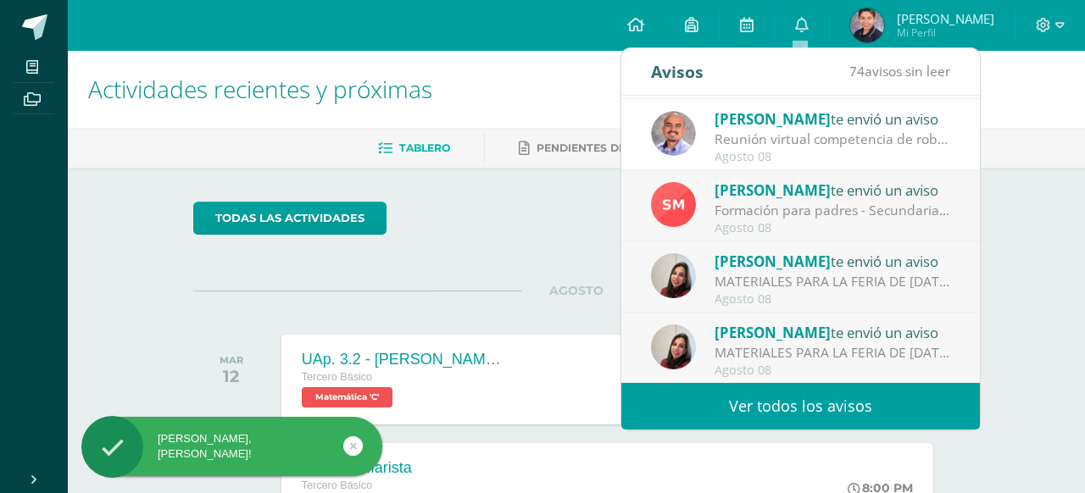
scroll to position [153, 0]
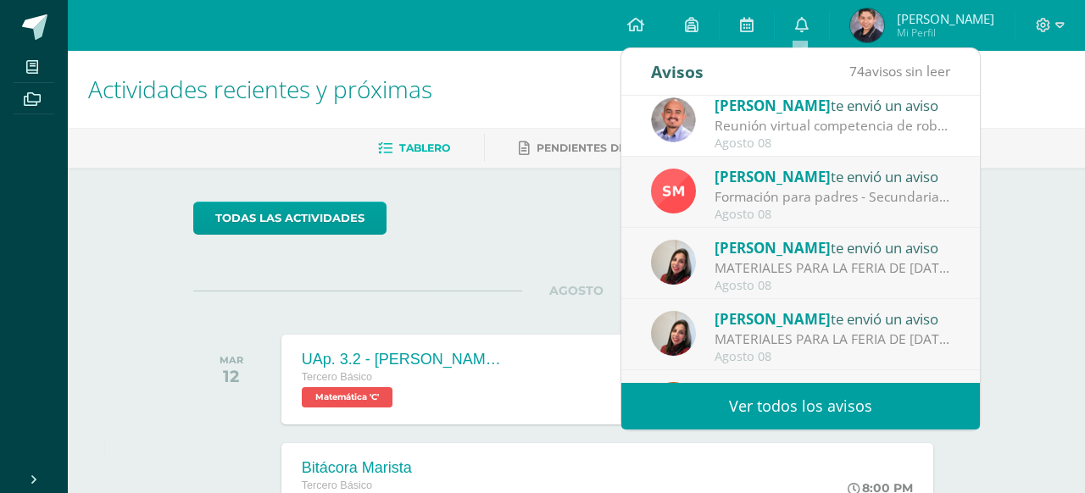
click at [789, 215] on div "Agosto 08" at bounding box center [833, 215] width 236 height 14
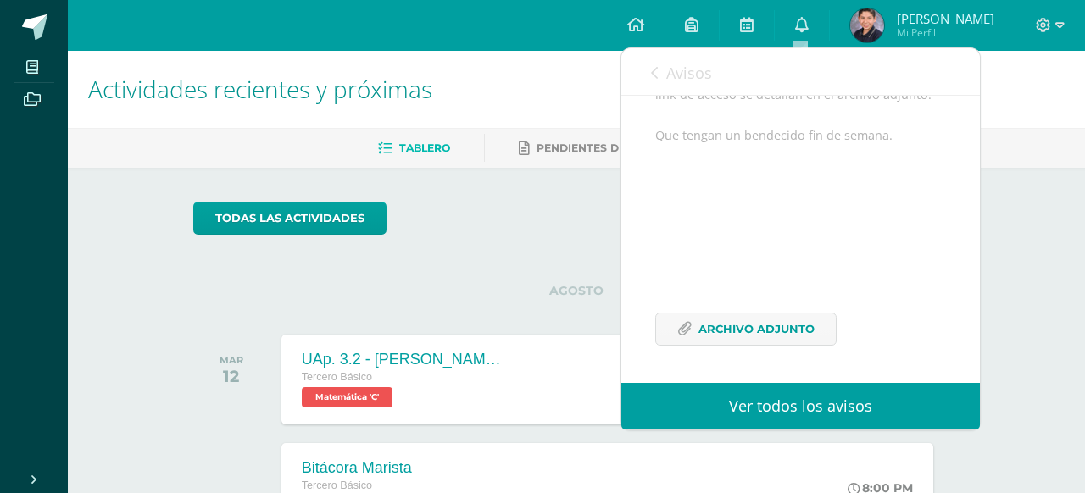
scroll to position [293, 0]
click at [738, 325] on span "Archivo Adjunto" at bounding box center [757, 329] width 116 height 31
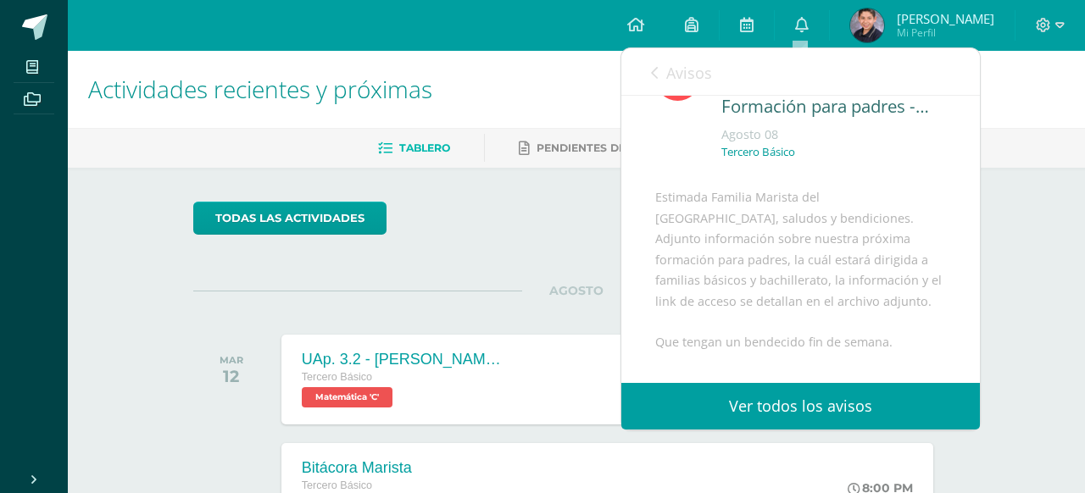
scroll to position [0, 0]
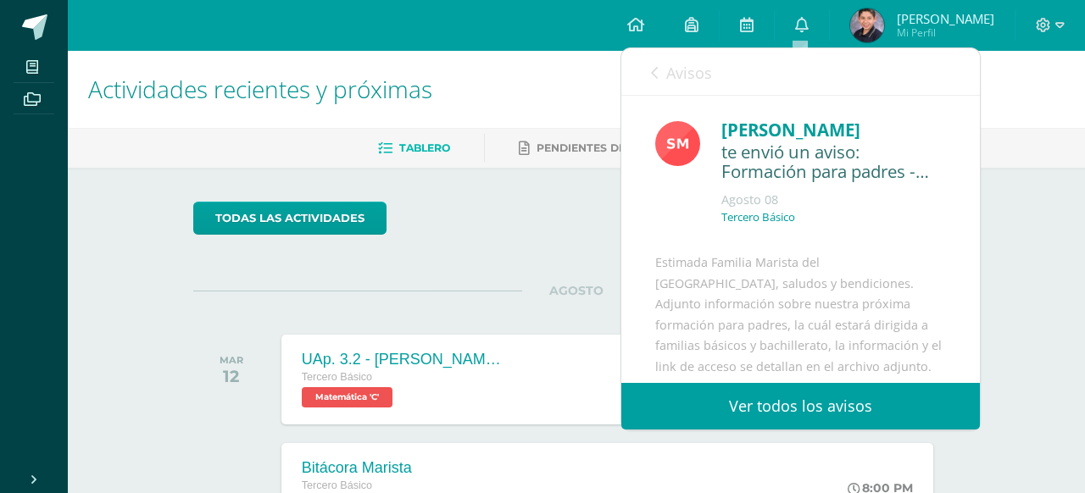
click at [700, 74] on span "Avisos" at bounding box center [689, 73] width 46 height 20
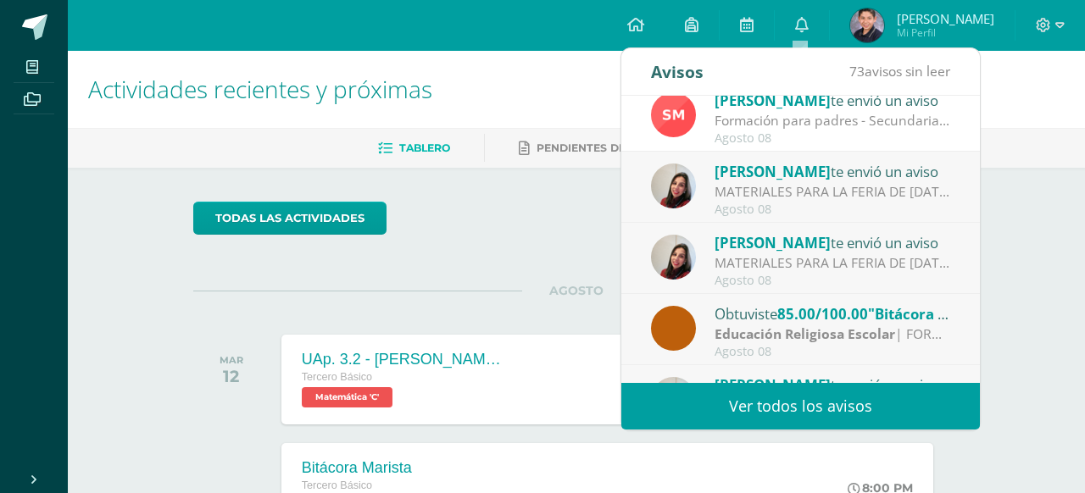
scroll to position [231, 0]
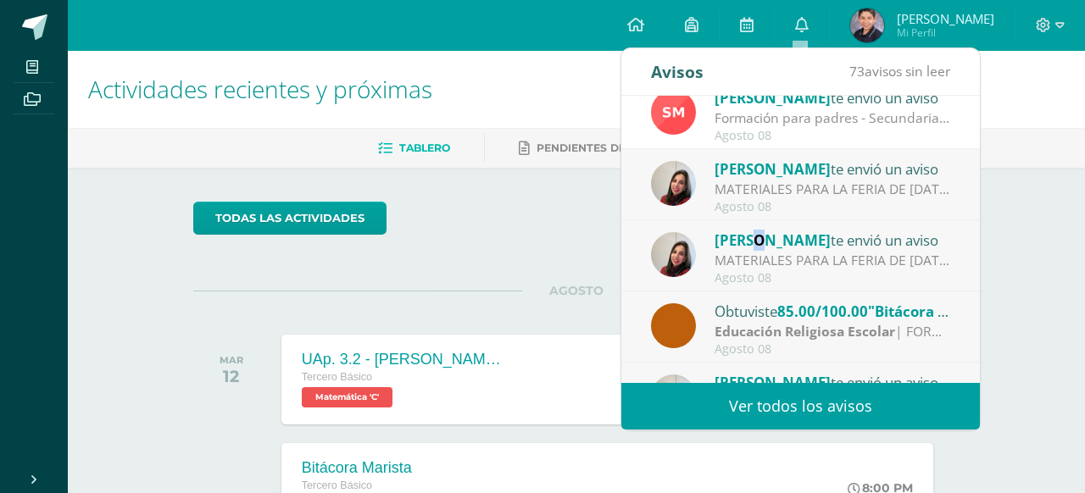
click at [755, 249] on span "[PERSON_NAME]" at bounding box center [773, 241] width 116 height 20
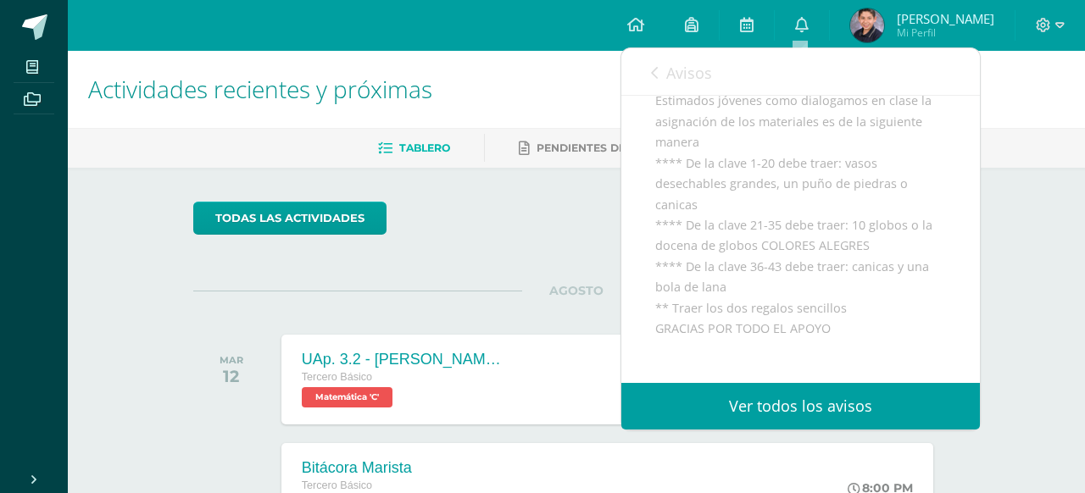
scroll to position [0, 0]
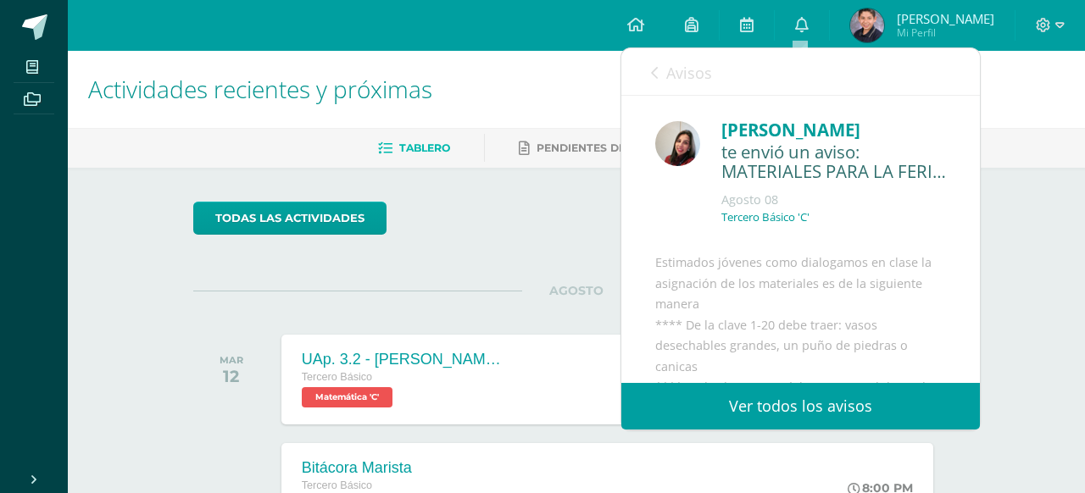
click at [663, 81] on link "Avisos" at bounding box center [681, 72] width 61 height 48
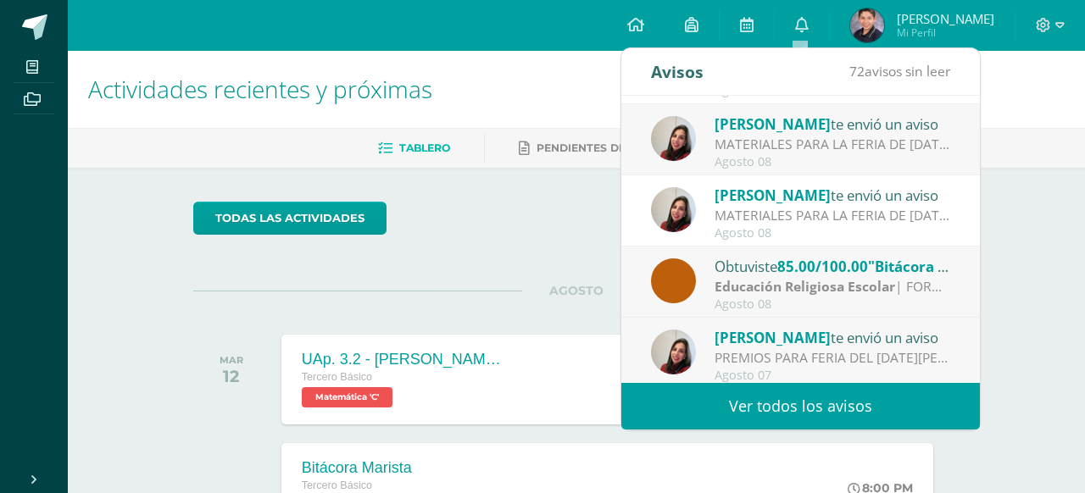
scroll to position [282, 0]
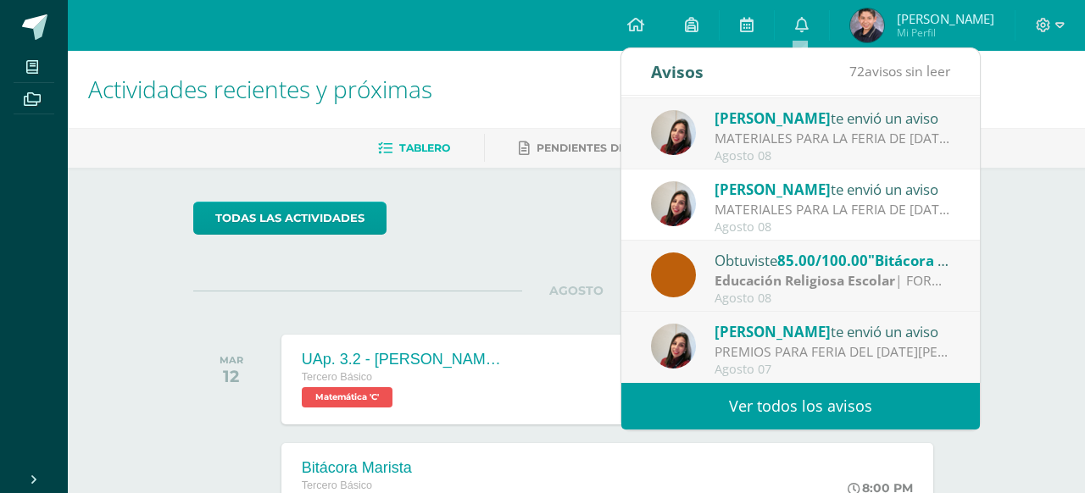
click at [902, 18] on span "[PERSON_NAME]" at bounding box center [946, 18] width 98 height 17
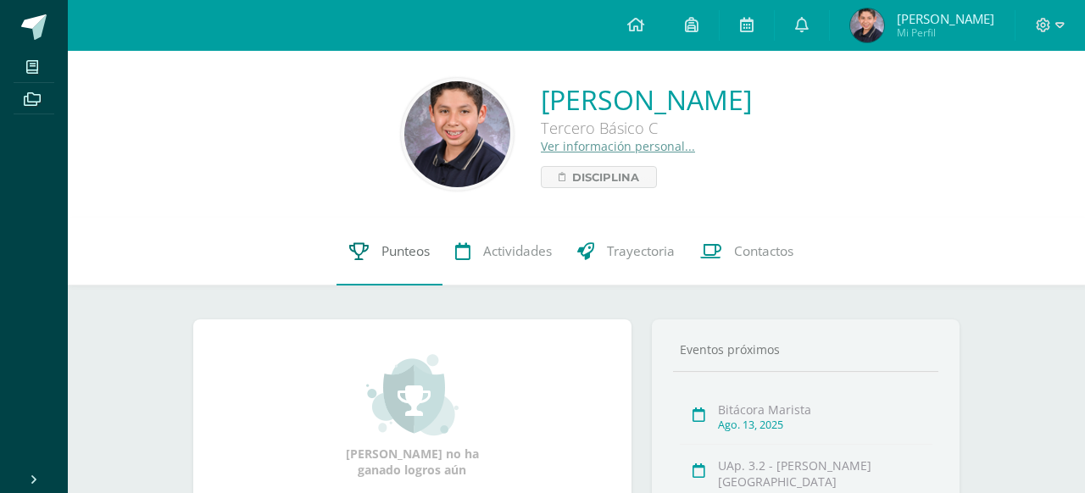
click at [406, 252] on span "Punteos" at bounding box center [406, 251] width 48 height 18
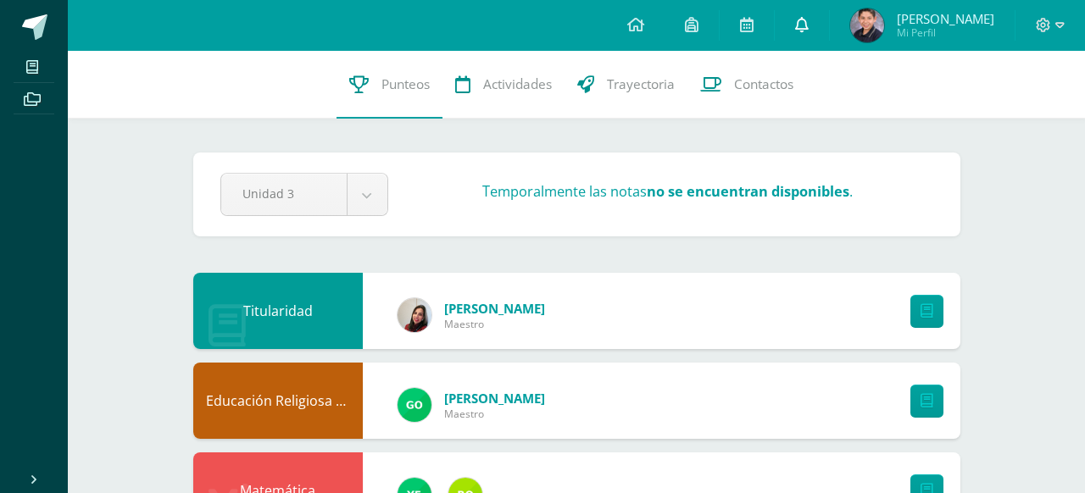
click at [805, 24] on icon at bounding box center [802, 24] width 14 height 15
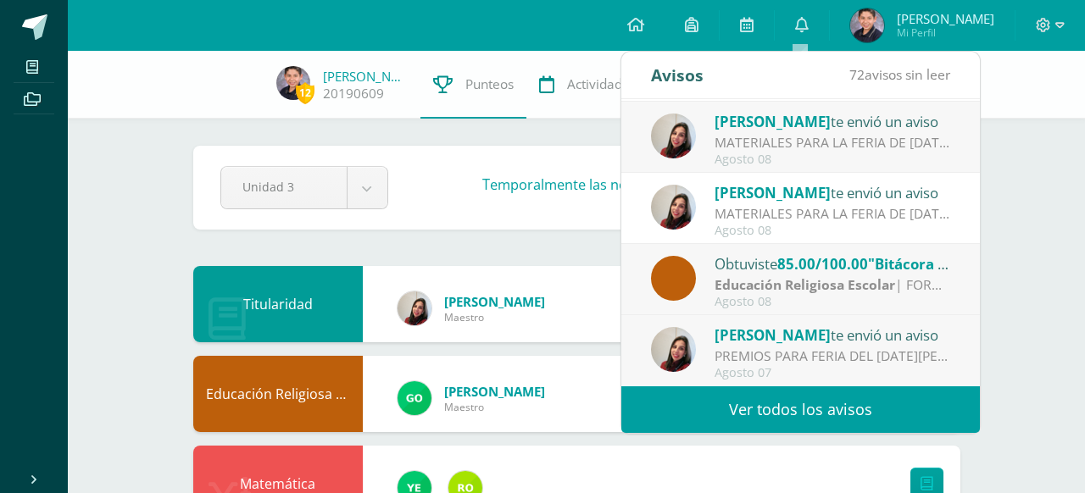
scroll to position [56, 0]
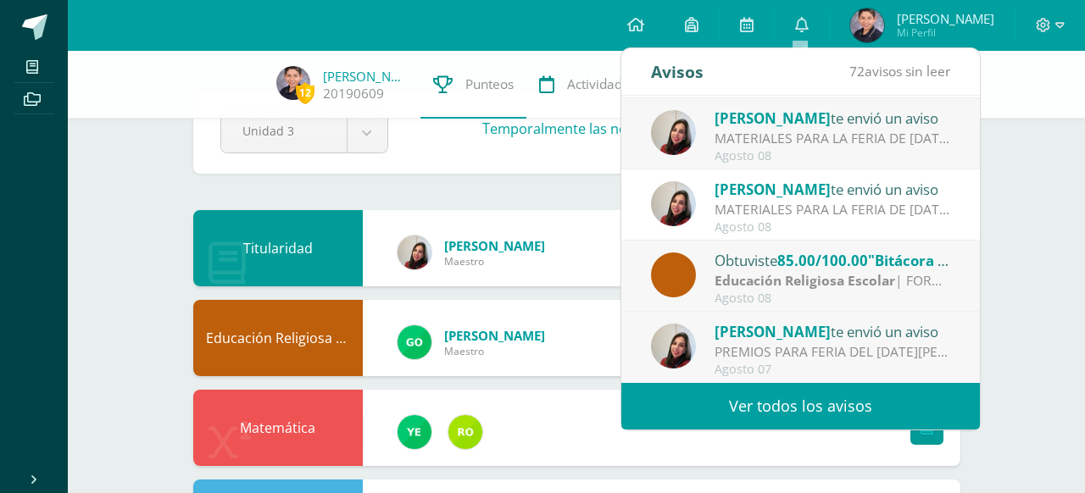
click at [777, 274] on strong "Educación Religiosa Escolar" at bounding box center [805, 280] width 181 height 19
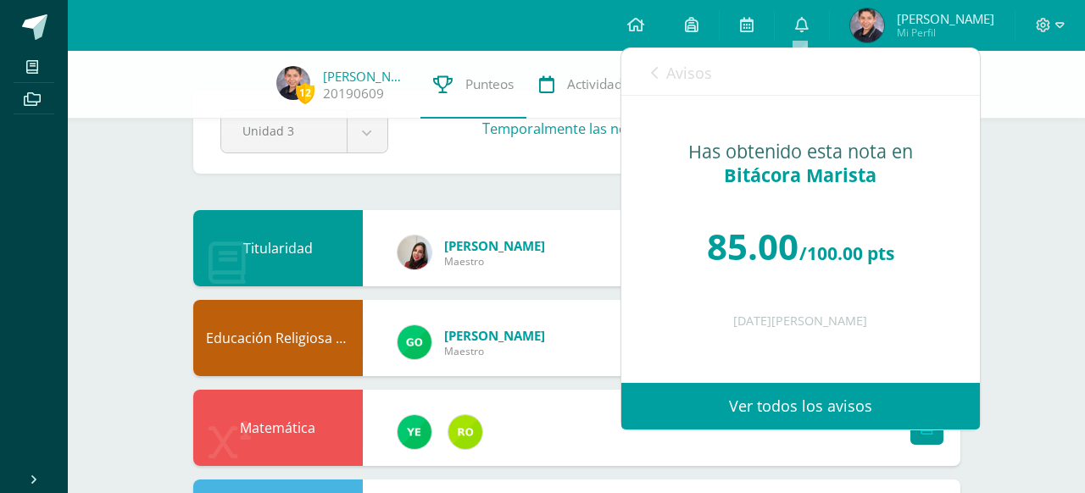
click at [688, 75] on span "Avisos" at bounding box center [689, 73] width 46 height 20
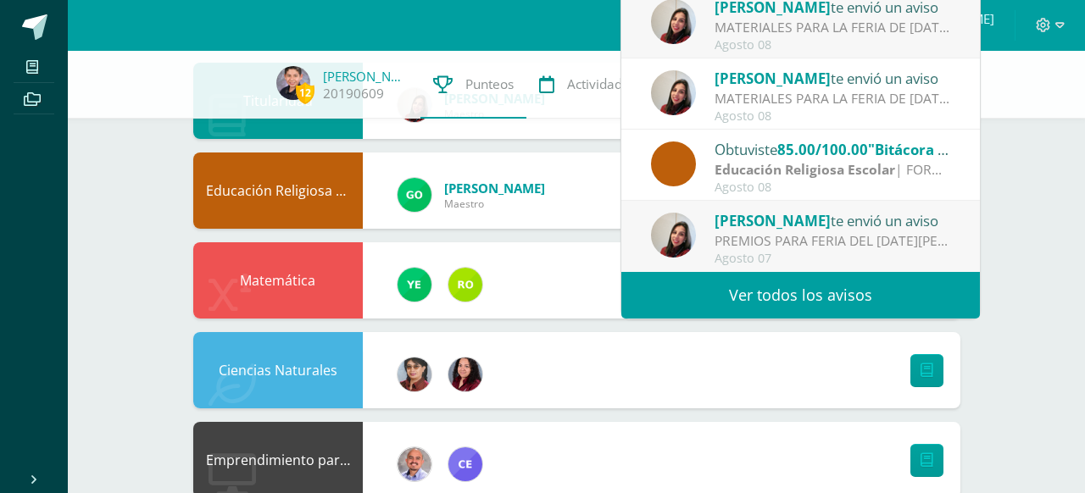
scroll to position [209, 0]
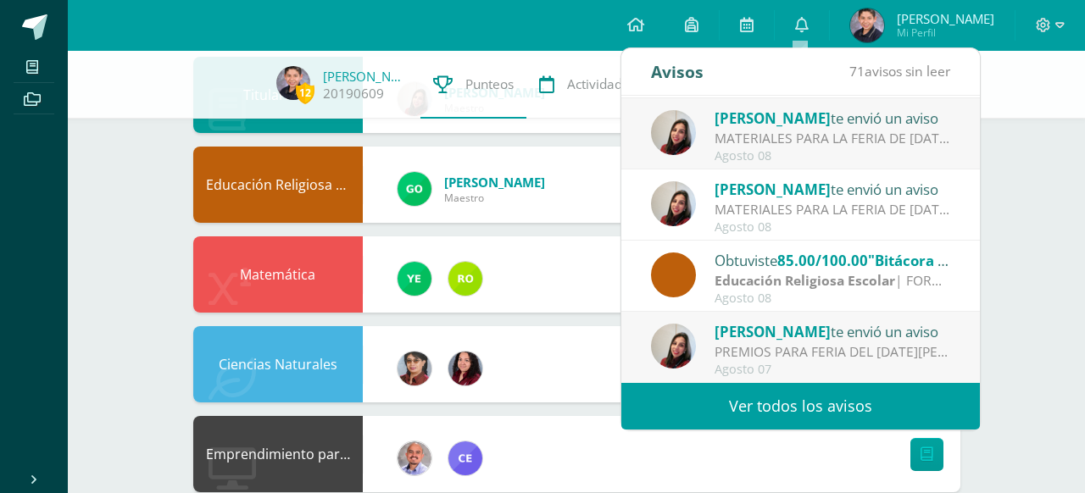
click at [759, 345] on div "PREMIOS PARA FERIA DEL [DATE][PERSON_NAME] : Estimados estudiantes por favor tr…" at bounding box center [833, 353] width 236 height 20
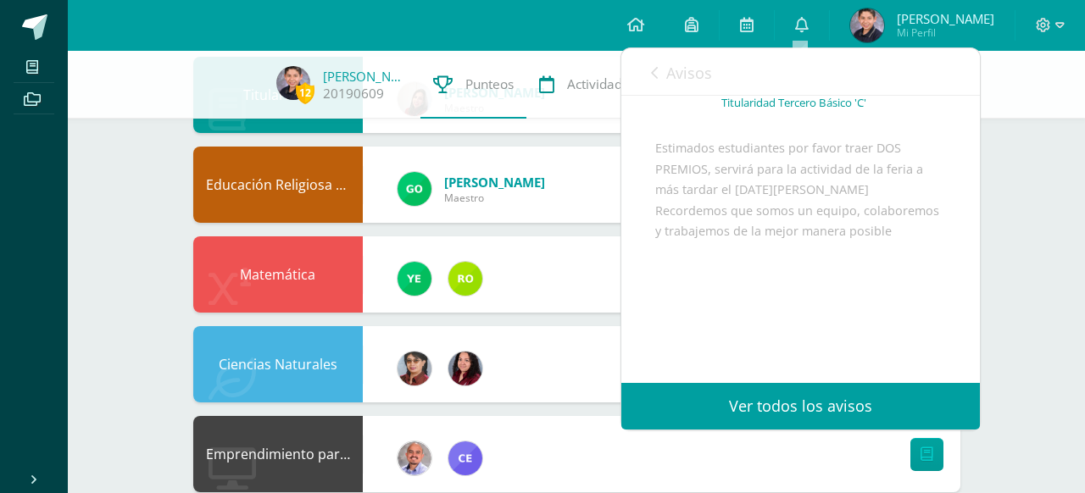
scroll to position [156, 0]
click at [699, 83] on link "Avisos" at bounding box center [681, 72] width 61 height 48
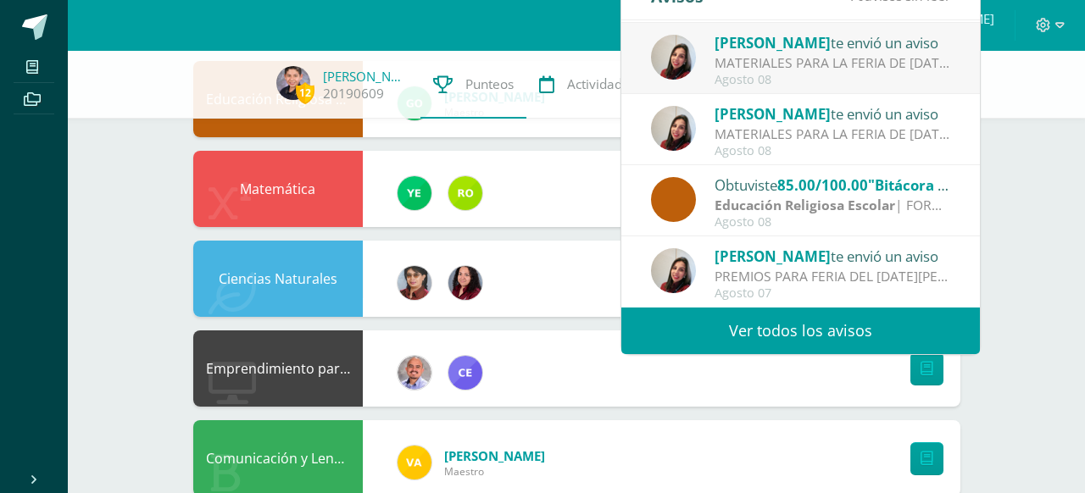
scroll to position [443, 0]
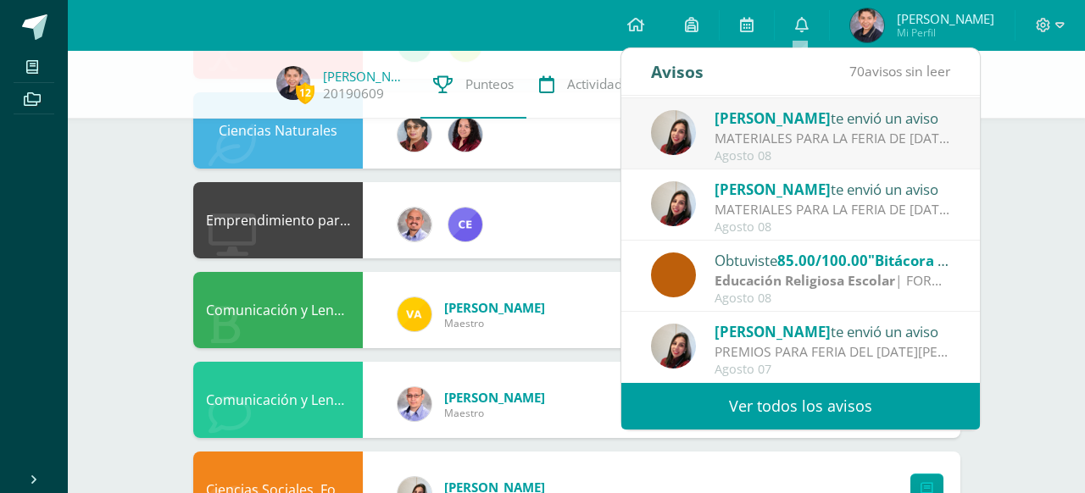
click at [750, 417] on link "Ver todos los avisos" at bounding box center [801, 406] width 359 height 47
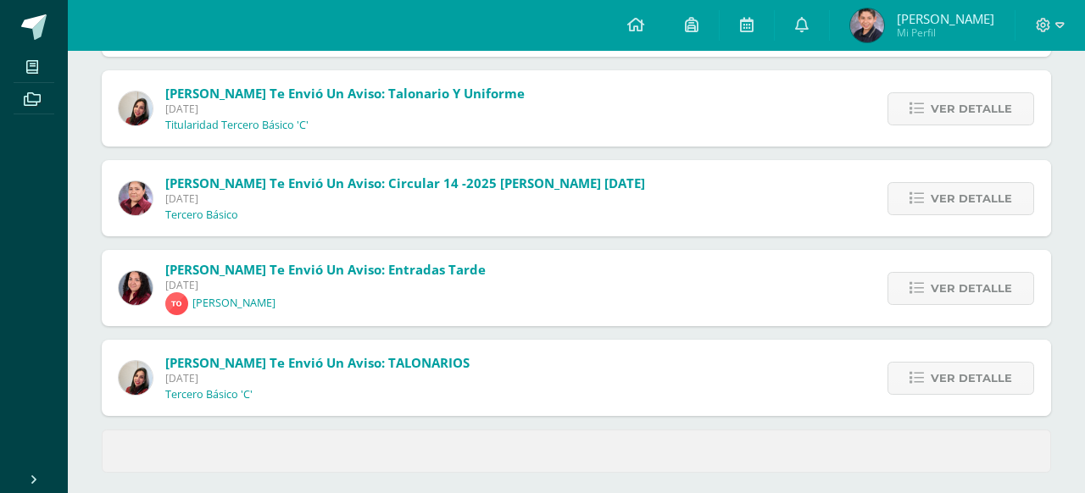
scroll to position [733, 0]
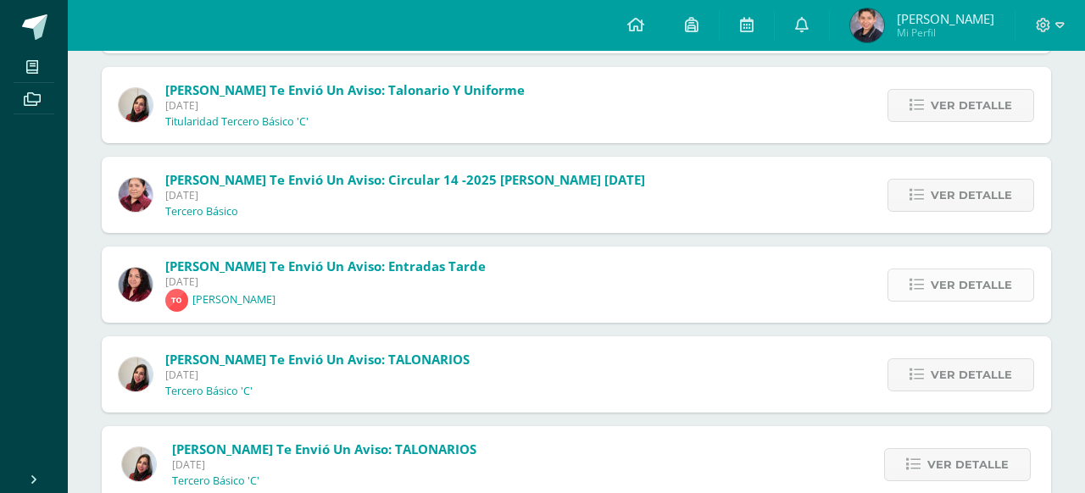
click at [938, 285] on span "Ver detalle" at bounding box center [971, 285] width 81 height 31
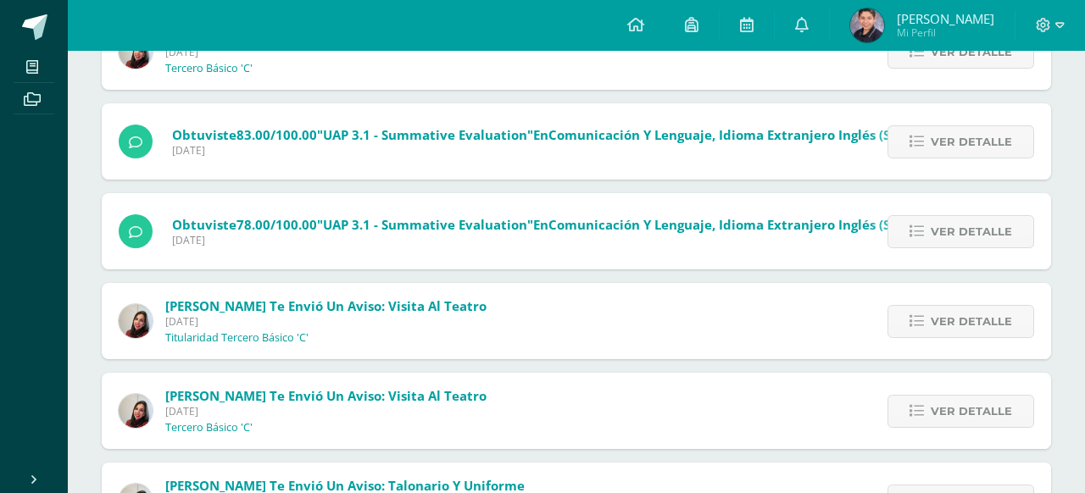
scroll to position [0, 0]
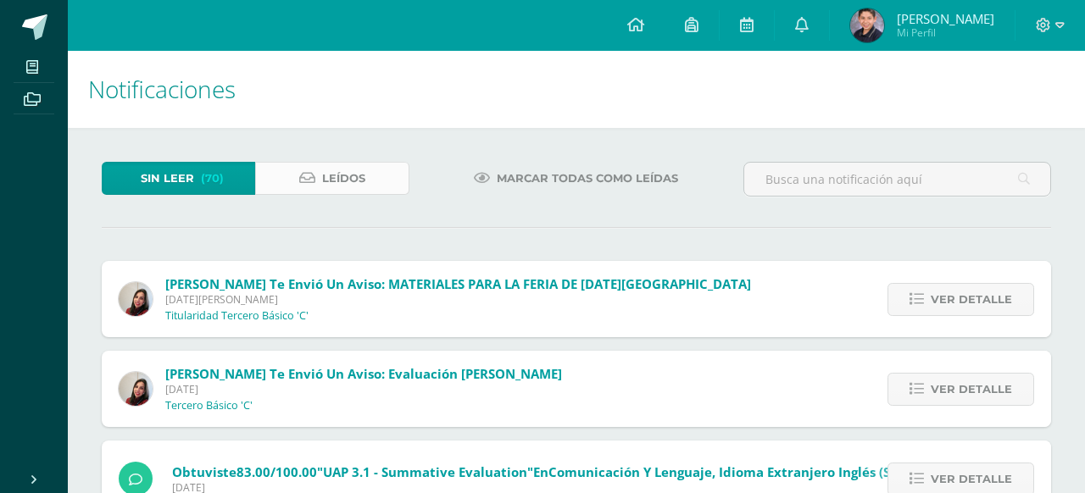
click at [347, 191] on span "Leídos" at bounding box center [343, 178] width 43 height 31
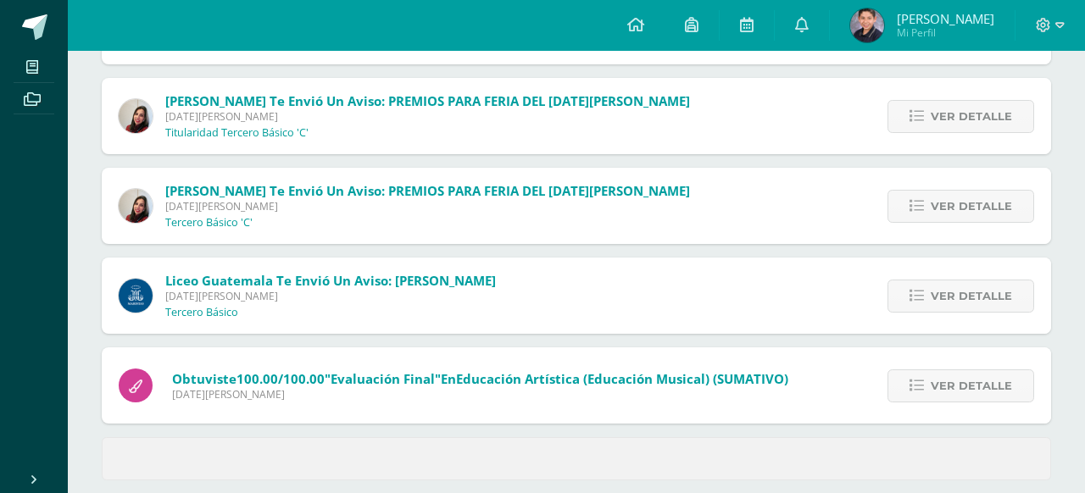
scroll to position [744, 0]
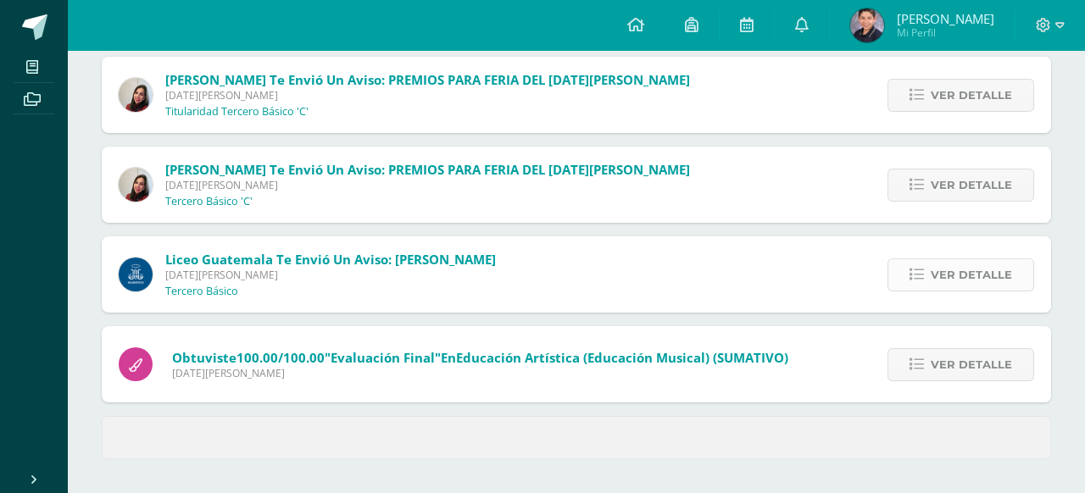
click at [946, 272] on span "Ver detalle" at bounding box center [971, 274] width 81 height 31
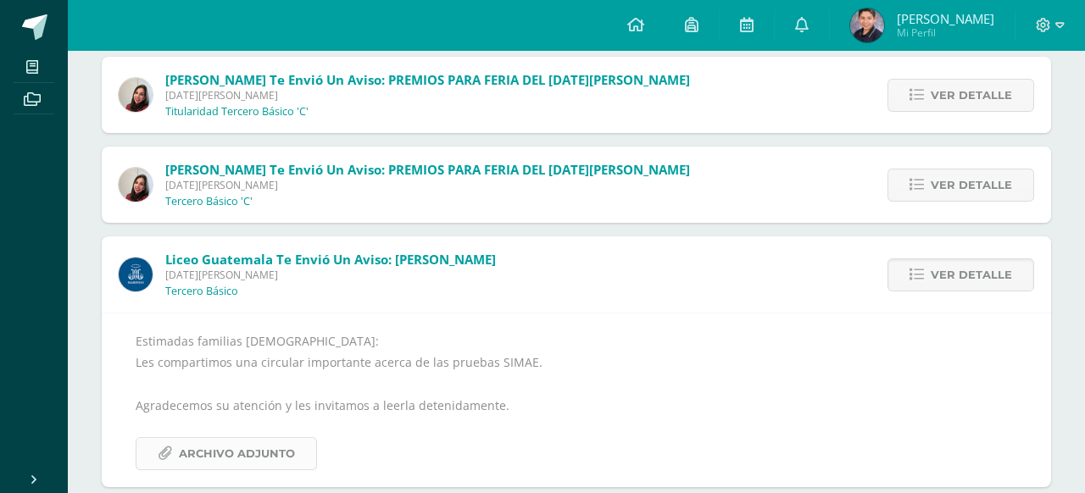
click at [247, 450] on span "Archivo Adjunto" at bounding box center [237, 453] width 116 height 31
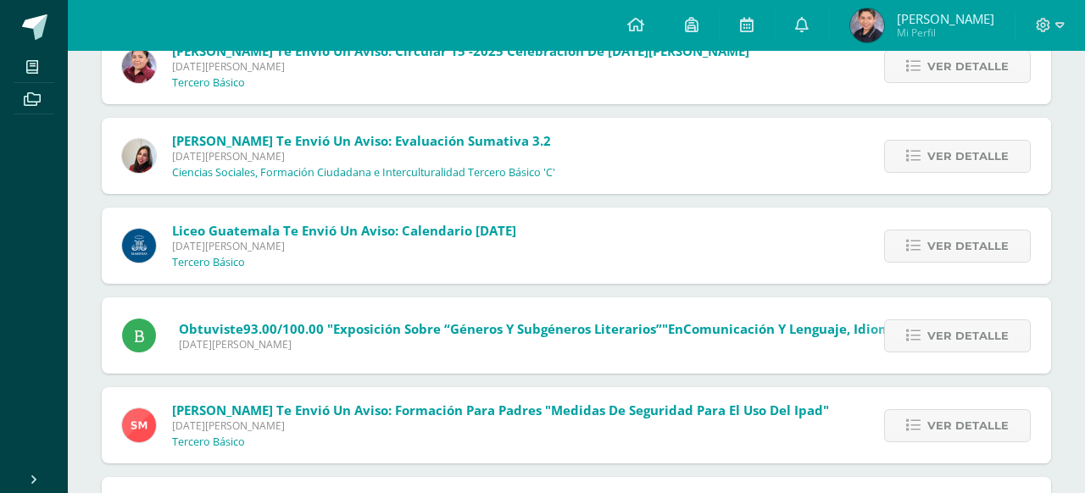
scroll to position [1619, 0]
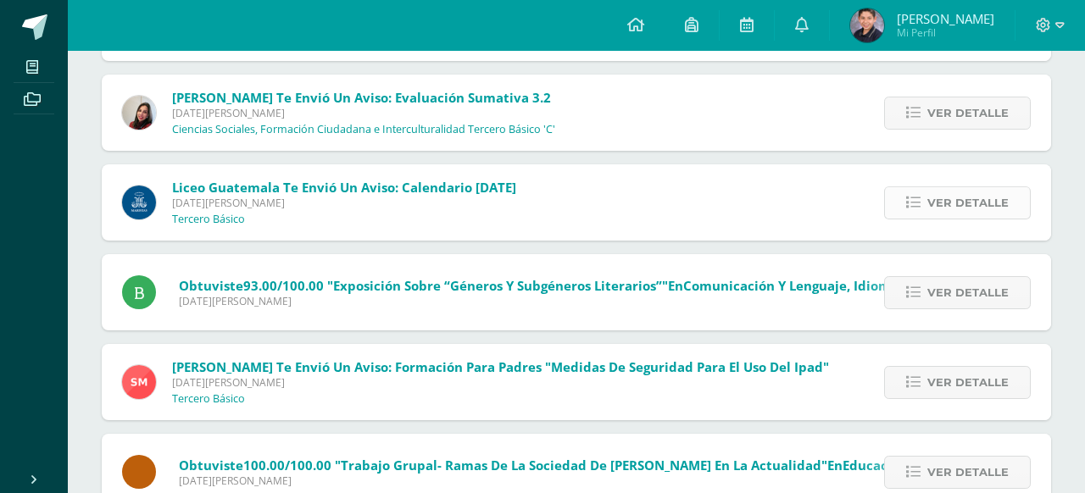
click at [985, 200] on span "Ver detalle" at bounding box center [968, 202] width 81 height 31
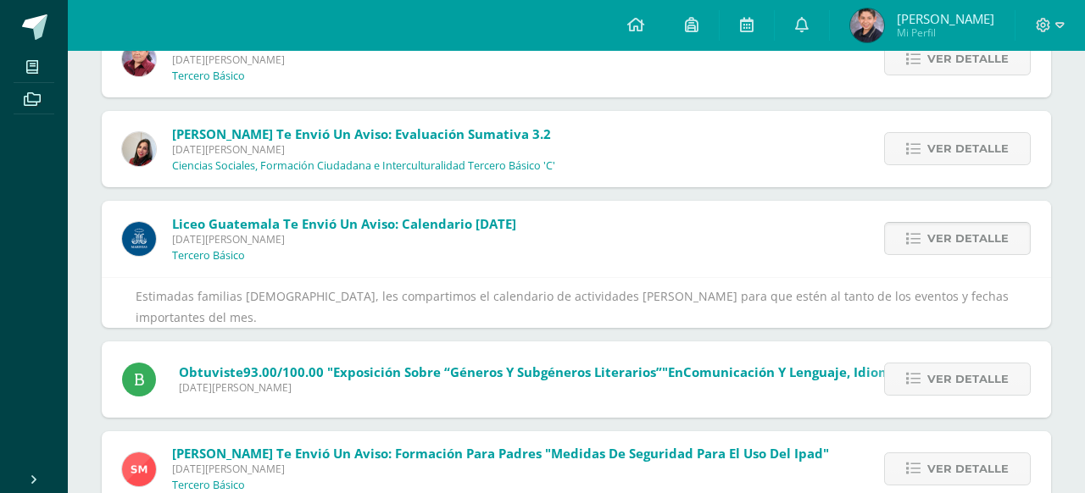
scroll to position [1445, 0]
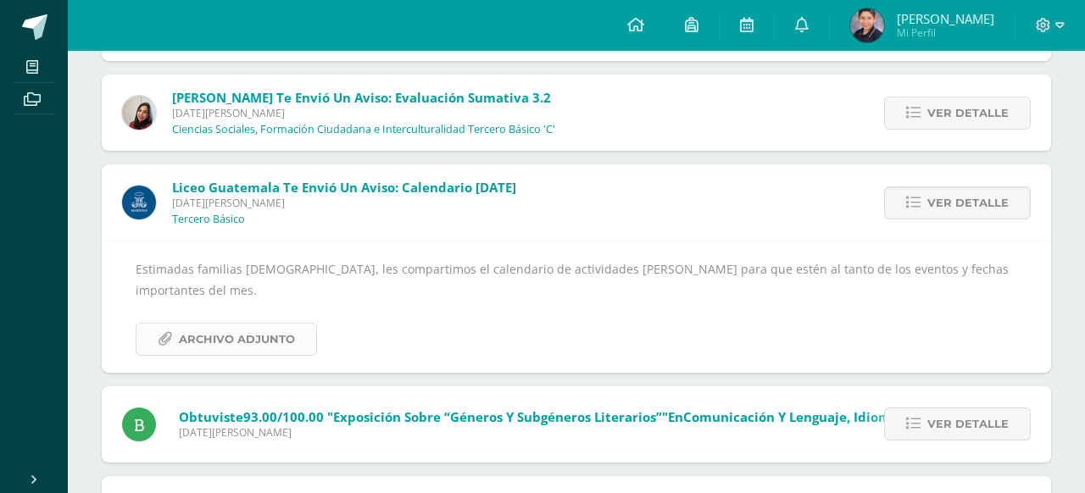
click at [201, 330] on span "Archivo Adjunto" at bounding box center [237, 339] width 116 height 31
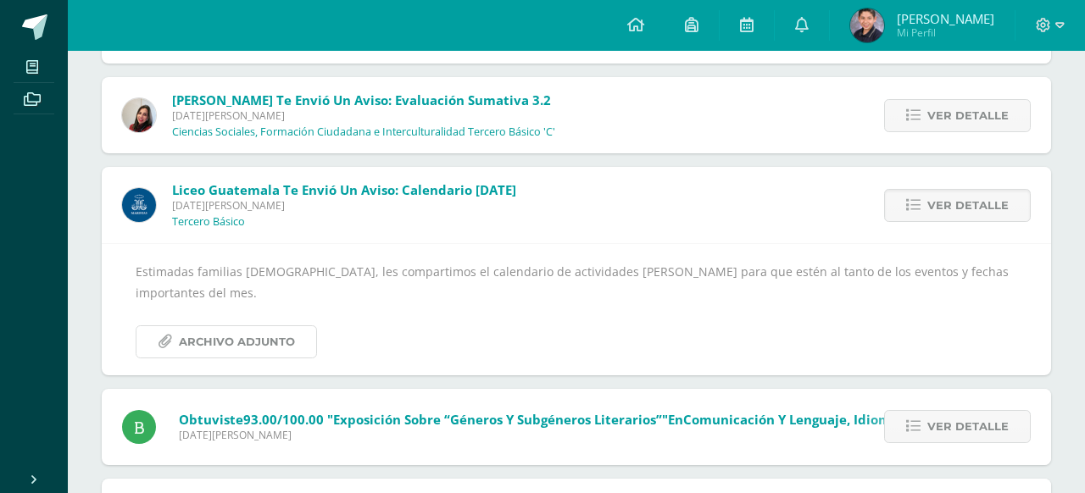
scroll to position [1485, 0]
